Goal: Ask a question

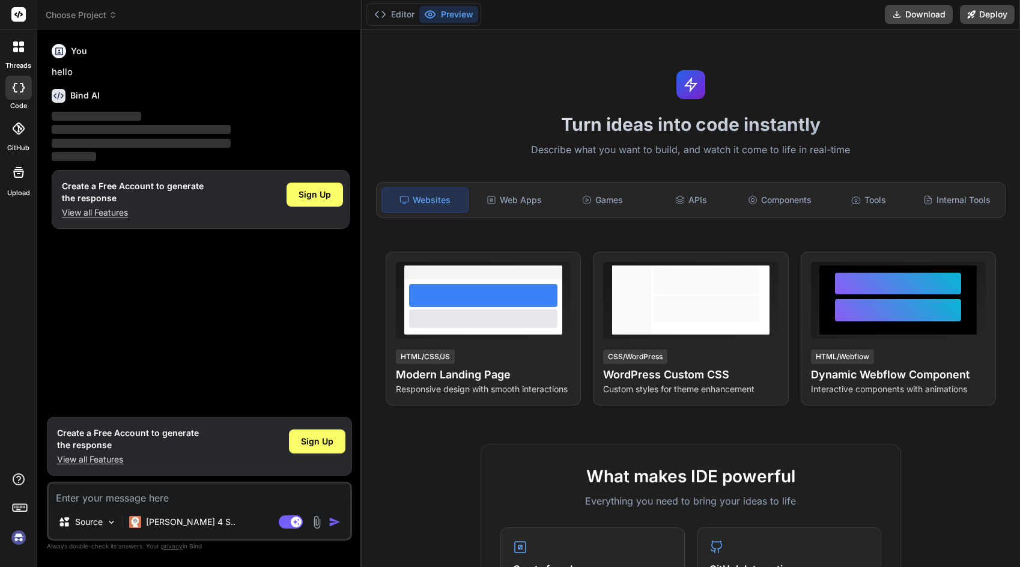
click at [179, 495] on textarea at bounding box center [200, 495] width 302 height 22
type textarea "x"
click at [529, 193] on div "Web Apps" at bounding box center [514, 199] width 86 height 25
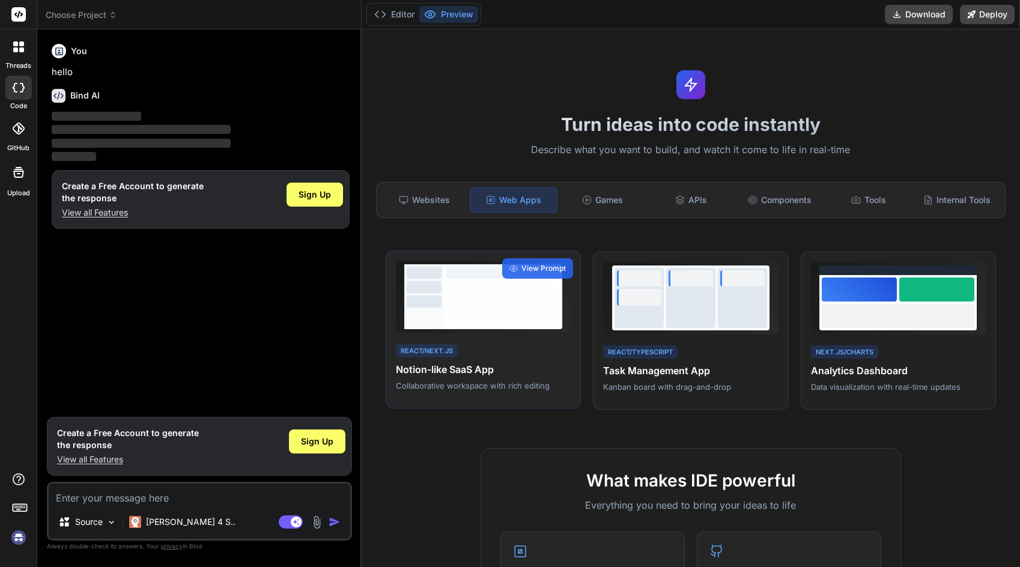
click at [479, 325] on div at bounding box center [503, 296] width 118 height 65
click at [151, 494] on textarea at bounding box center [200, 495] width 302 height 22
type textarea "s"
type textarea "x"
type textarea "sd"
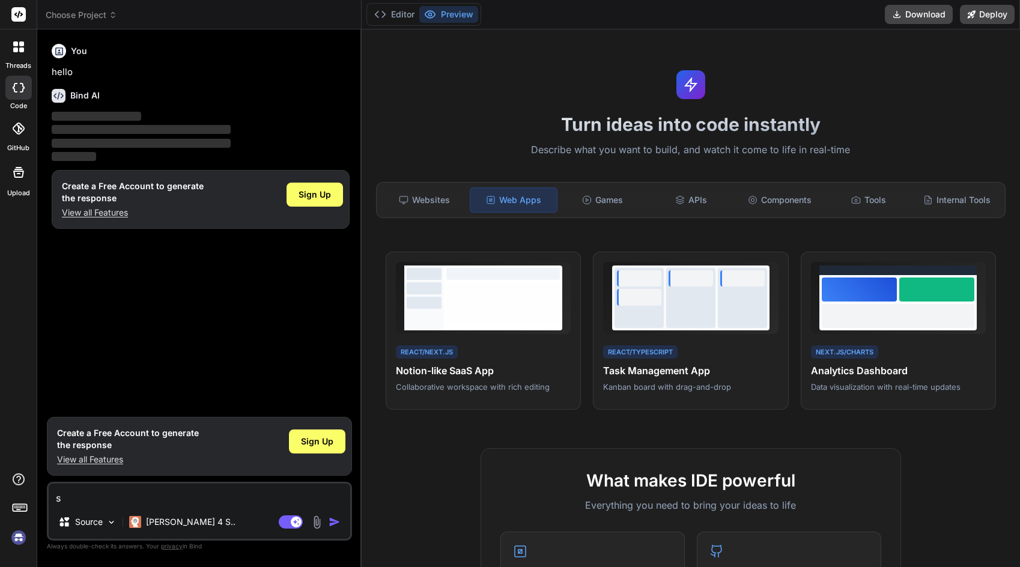
type textarea "x"
type textarea "s"
type textarea "x"
type textarea "m"
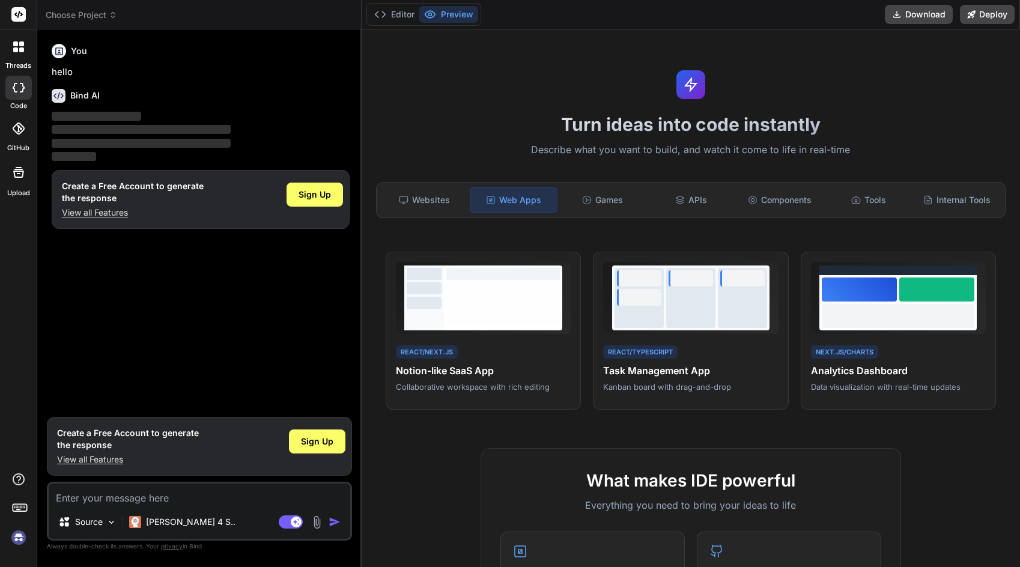
type textarea "x"
type textarea "ma"
type textarea "x"
type textarea "mak"
type textarea "x"
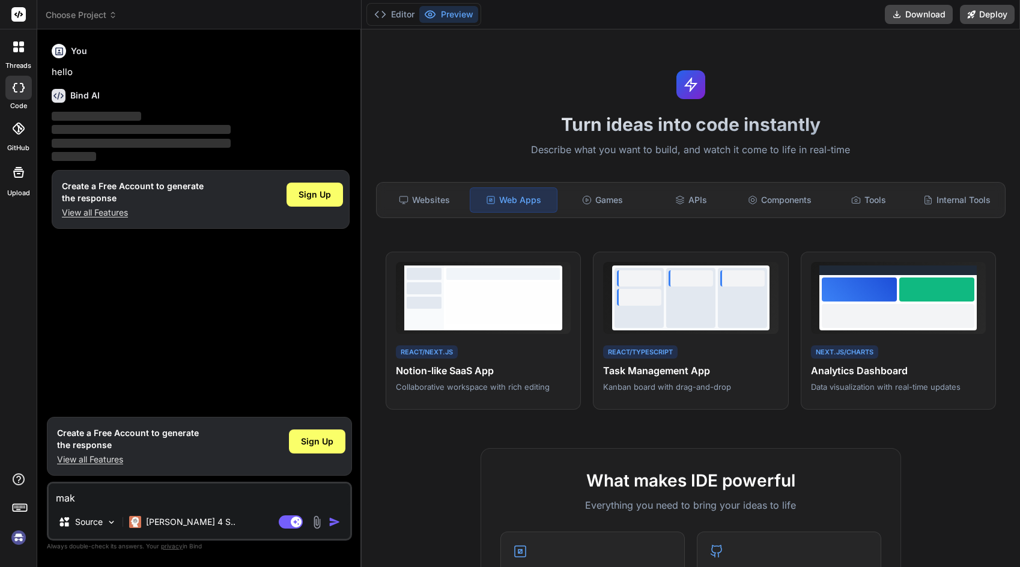
type textarea "make"
type textarea "x"
type textarea "make"
type textarea "x"
type textarea "make m"
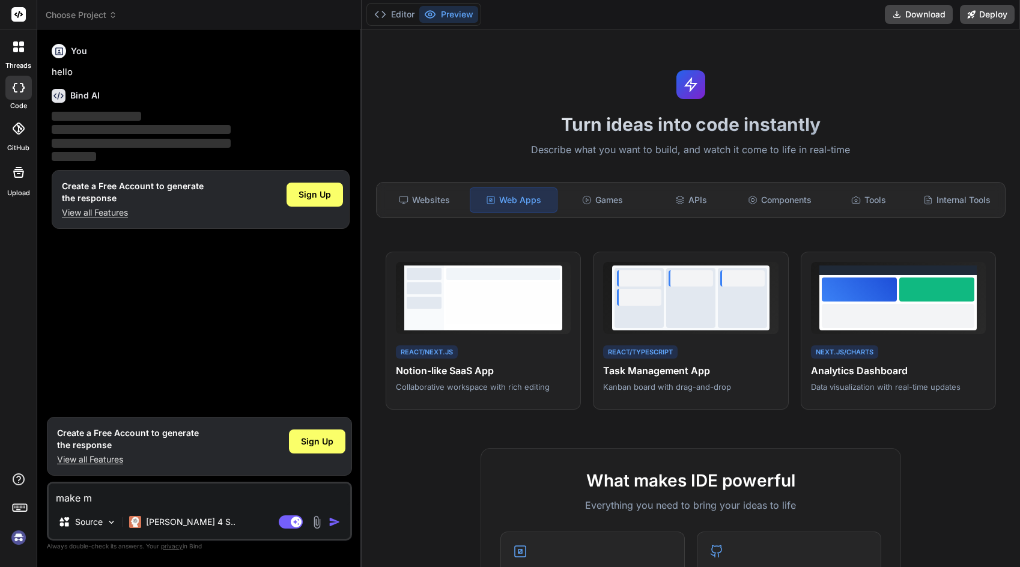
type textarea "x"
type textarea "make me"
type textarea "x"
type textarea "make me"
type textarea "x"
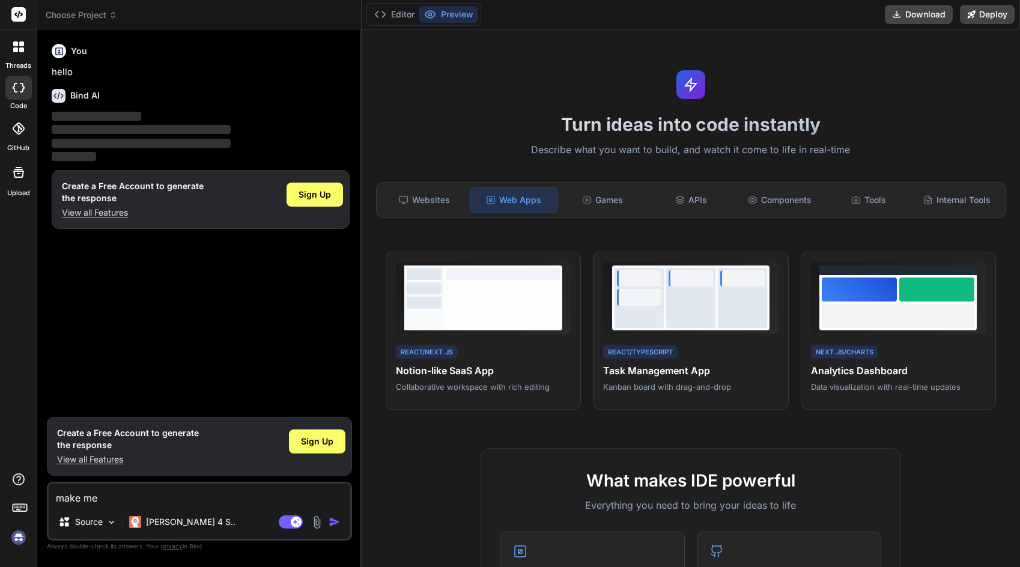
type textarea "make me s"
type textarea "x"
type textarea "make me so"
type textarea "x"
type textarea "make me som"
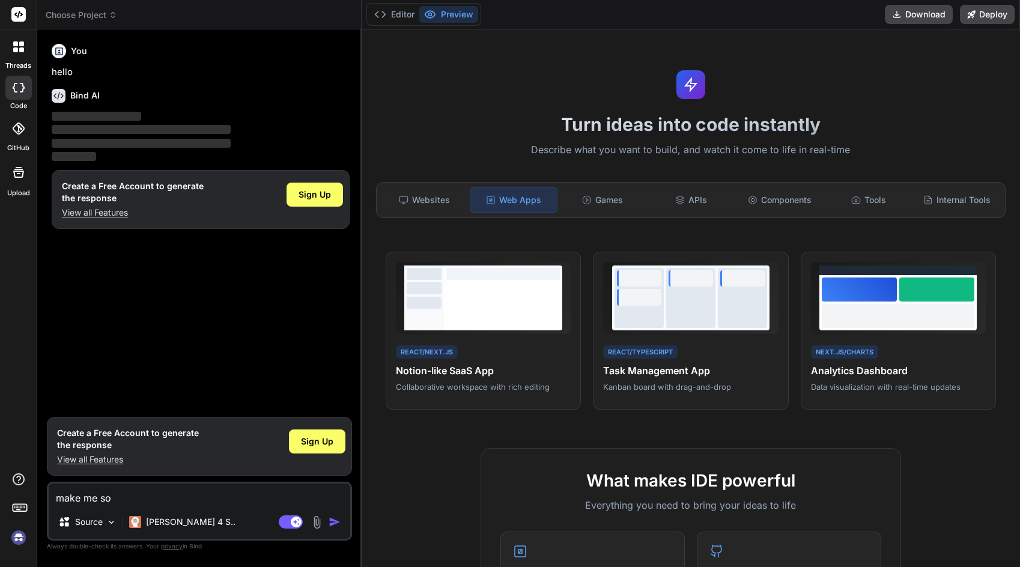
type textarea "x"
type textarea "make me some"
type textarea "x"
type textarea "make me somet"
type textarea "x"
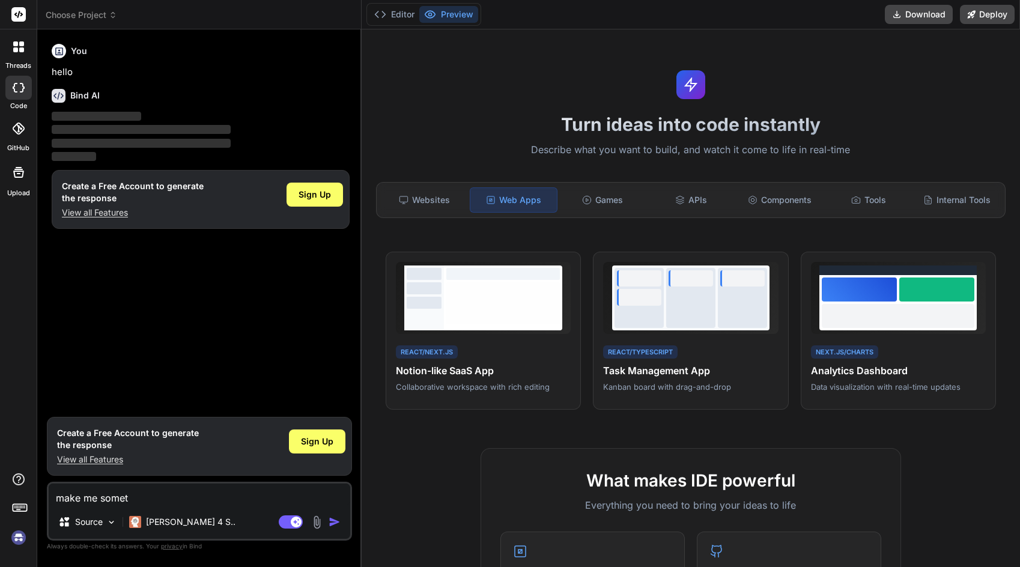
type textarea "make me someth"
type textarea "x"
type textarea "make me somethi"
type textarea "x"
type textarea "make me somethin"
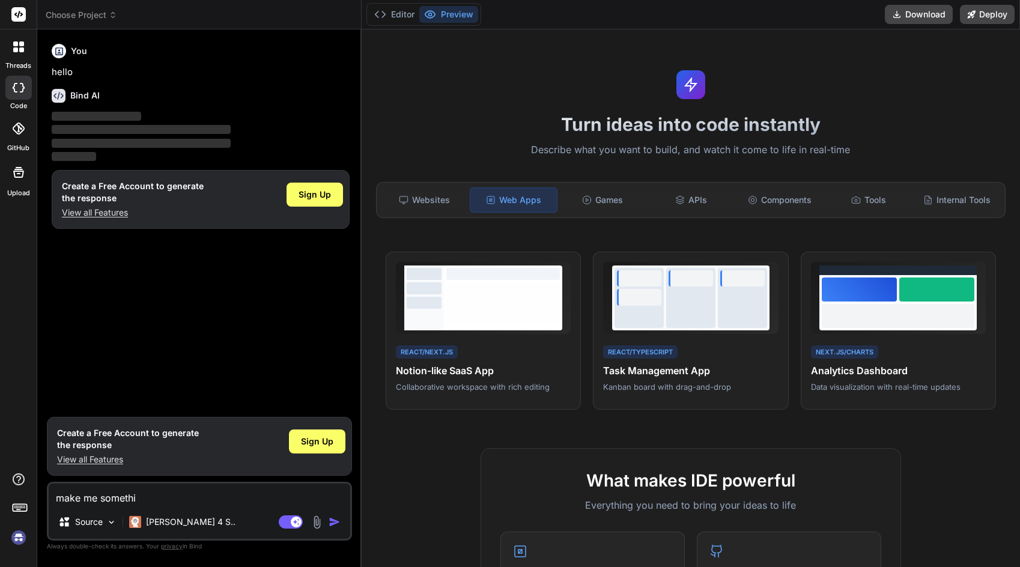
type textarea "x"
type textarea "make me something"
type textarea "x"
type textarea "make me something"
type textarea "x"
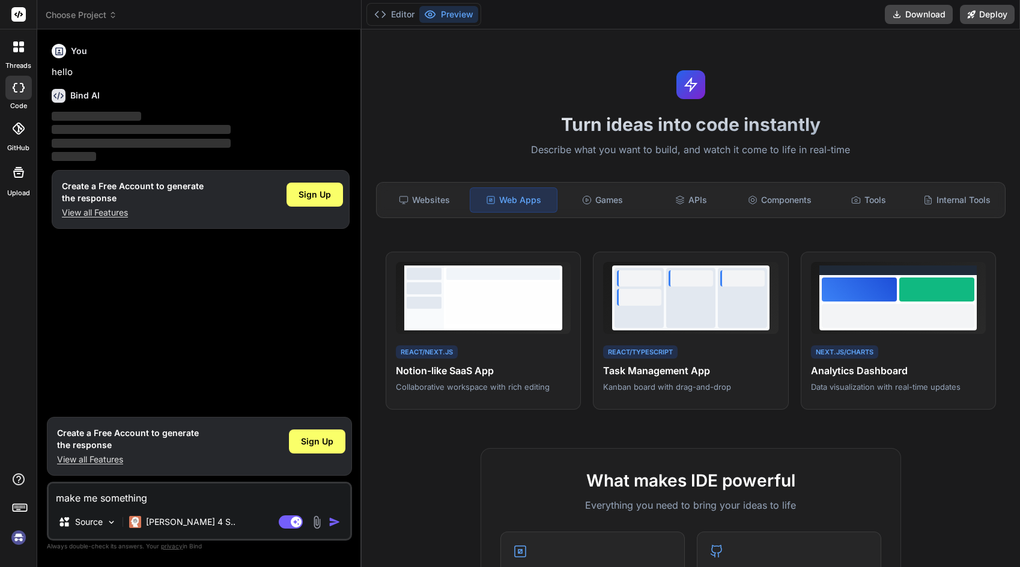
type textarea "make me something c"
type textarea "x"
type textarea "make me something co"
type textarea "x"
type textarea "make me something coo"
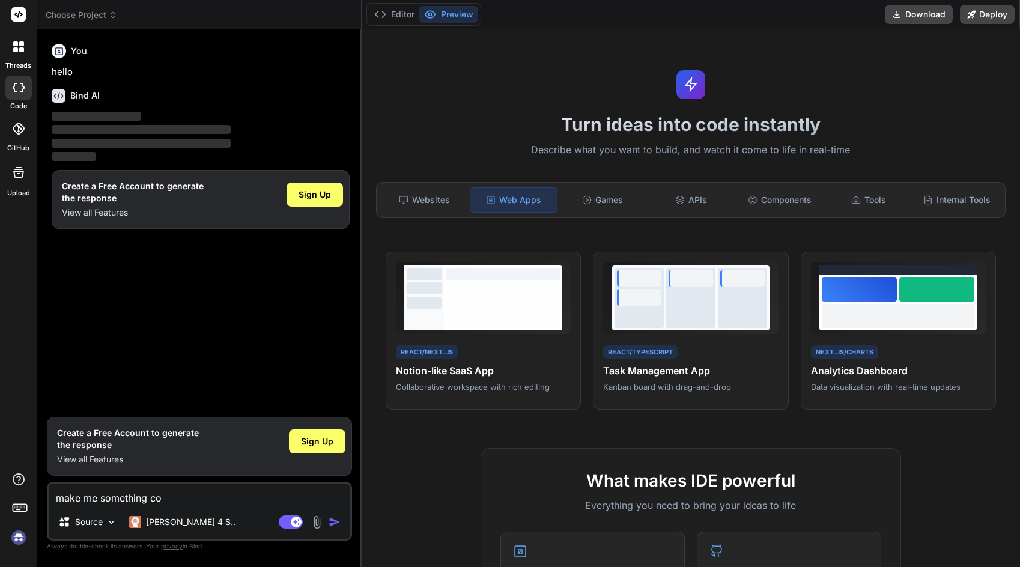
type textarea "x"
type textarea "make me something cool"
type textarea "x"
type textarea "make me something cool"
type textarea "x"
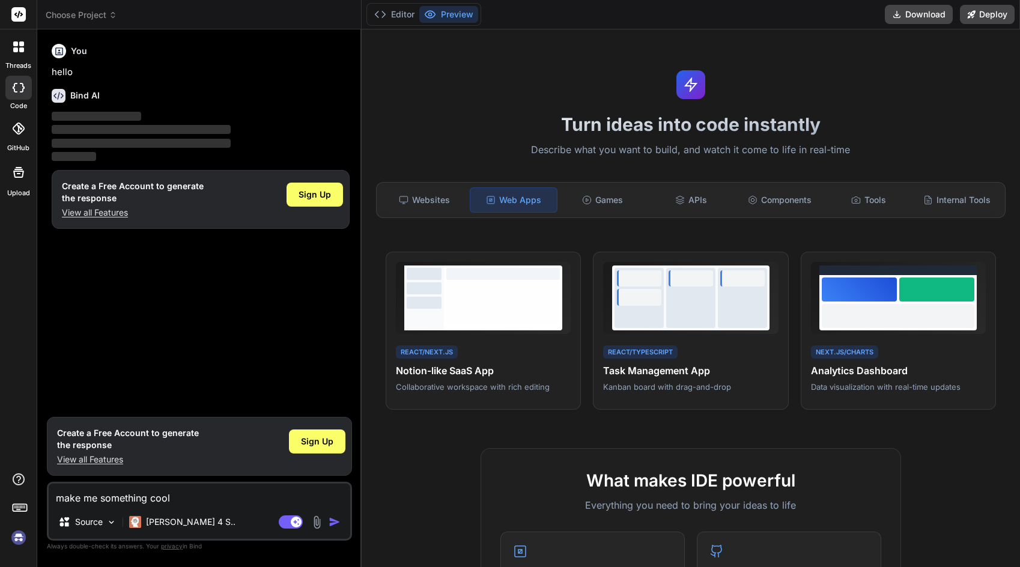
type textarea "make me something cool l"
type textarea "x"
type textarea "make me something cool [PERSON_NAME]"
type textarea "x"
type textarea "make me something cool lik"
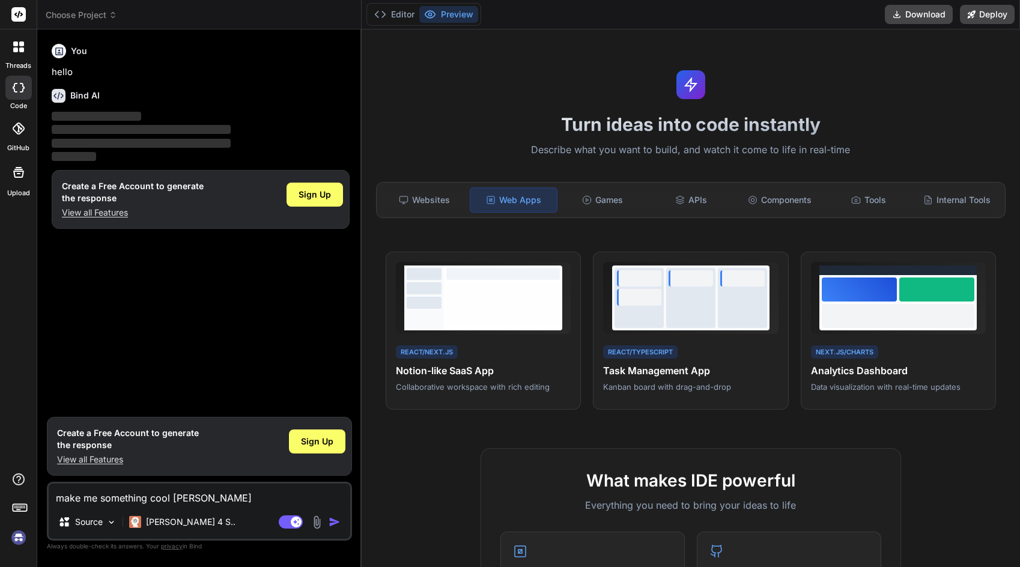
type textarea "x"
type textarea "make me something cool like"
type textarea "x"
type textarea "make me something cool like"
type textarea "x"
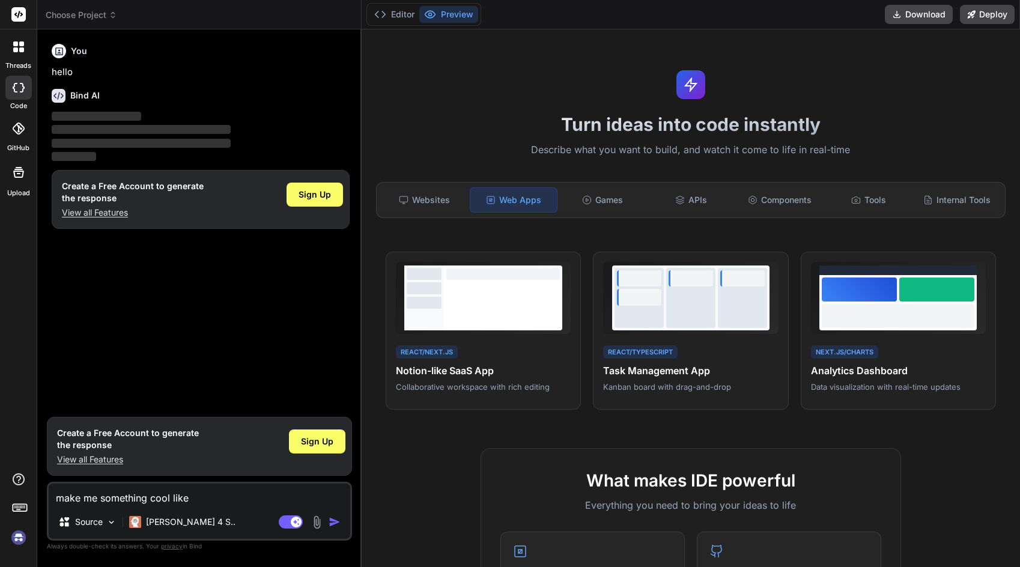
type textarea "make me something cool like j"
type textarea "x"
type textarea "make me something cool like [PERSON_NAME]"
type textarea "x"
type textarea "make me something cool like jir"
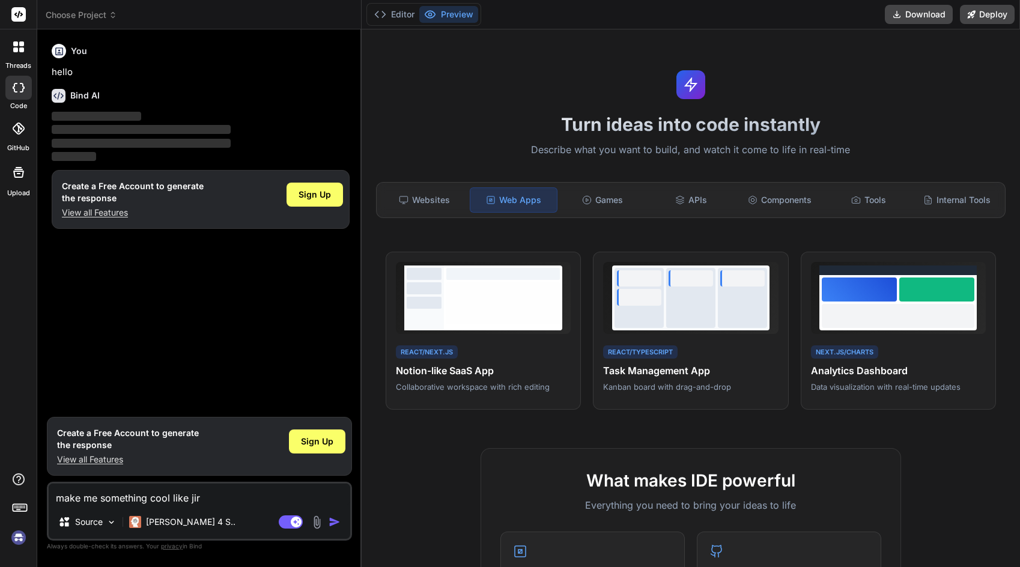
type textarea "x"
type textarea "make me something cool like jira"
type textarea "x"
type textarea "make me something cool like jira"
click at [336, 520] on img "button" at bounding box center [335, 522] width 12 height 12
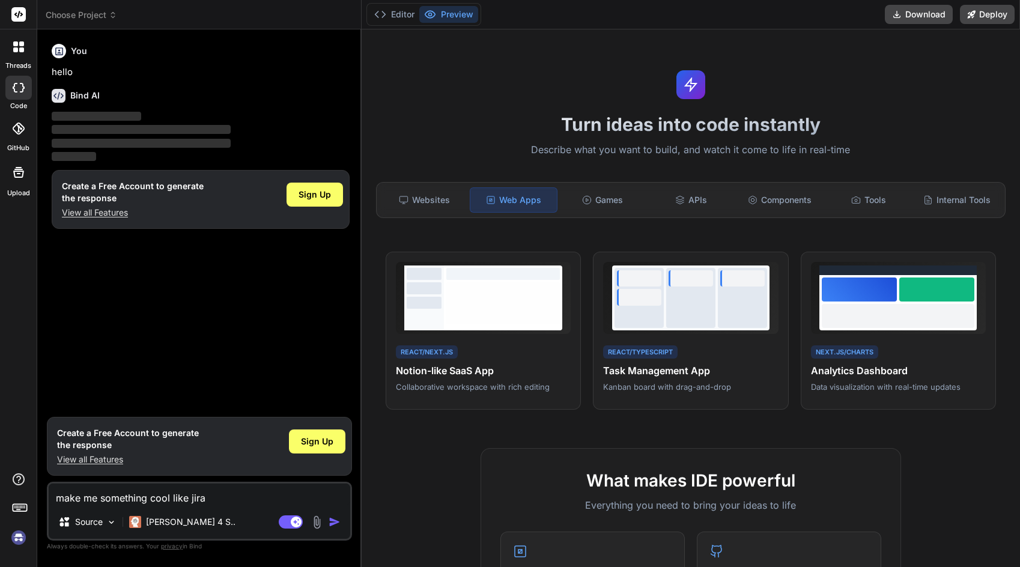
click at [333, 520] on img "button" at bounding box center [335, 522] width 12 height 12
